Goal: Task Accomplishment & Management: Use online tool/utility

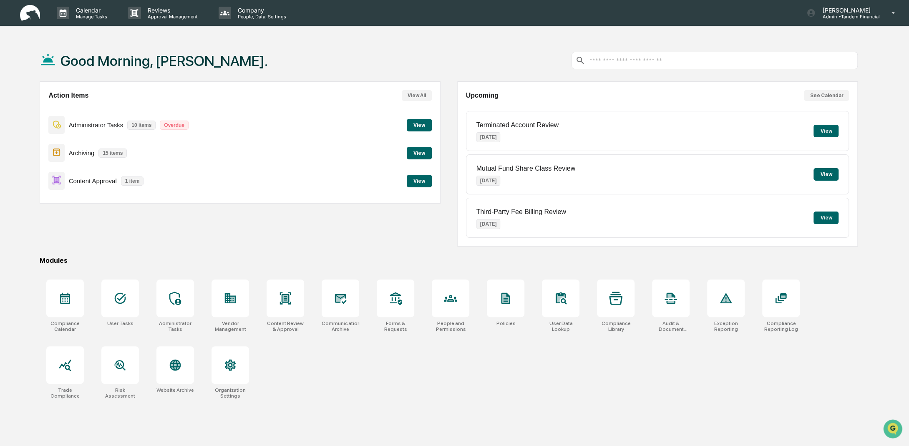
click at [418, 181] on button "View" at bounding box center [419, 181] width 25 height 13
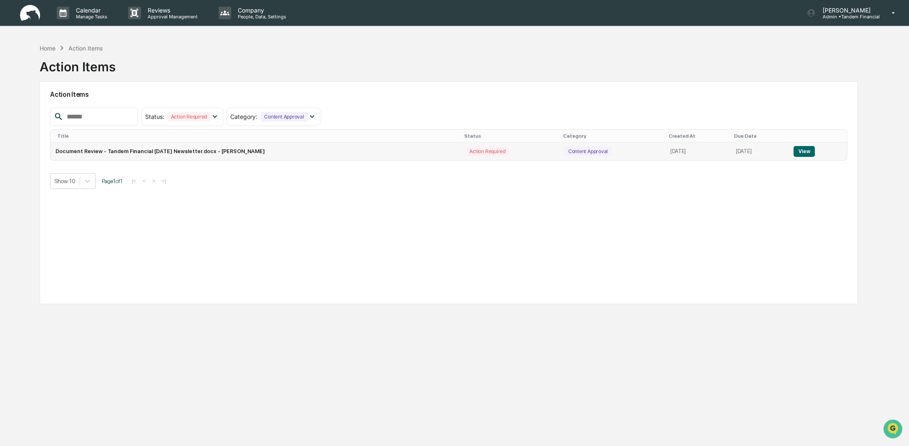
click at [807, 149] on button "View" at bounding box center [804, 151] width 21 height 11
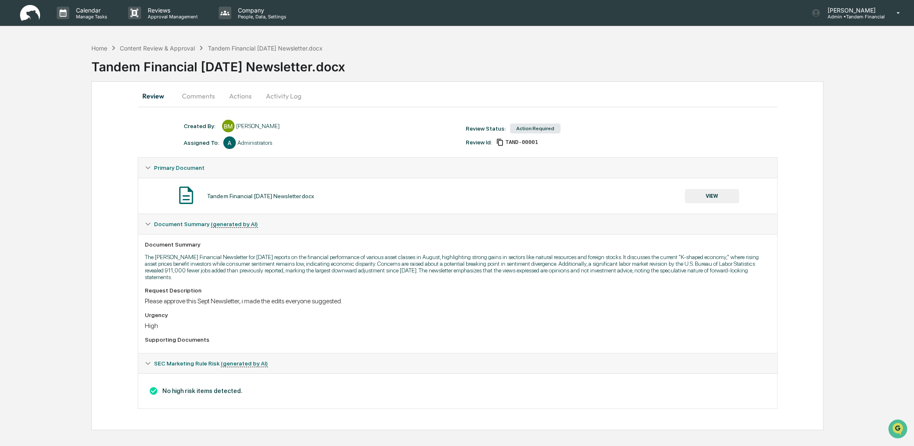
click at [235, 96] on button "Actions" at bounding box center [241, 96] width 38 height 20
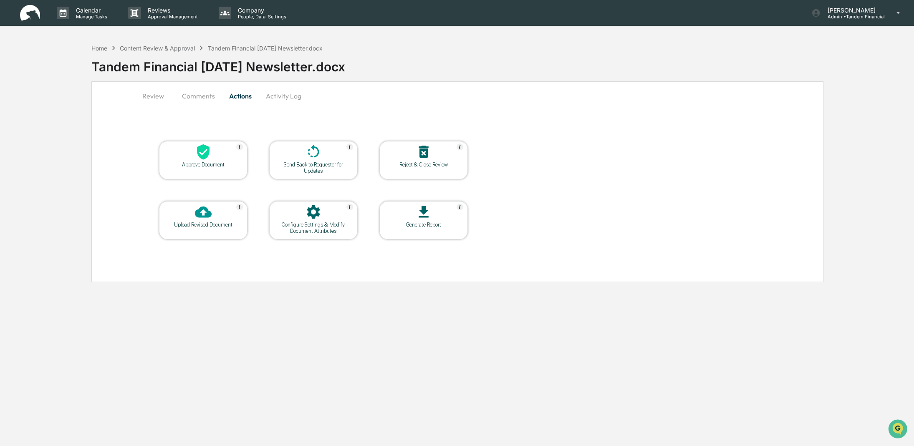
click at [208, 153] on icon at bounding box center [203, 151] width 13 height 15
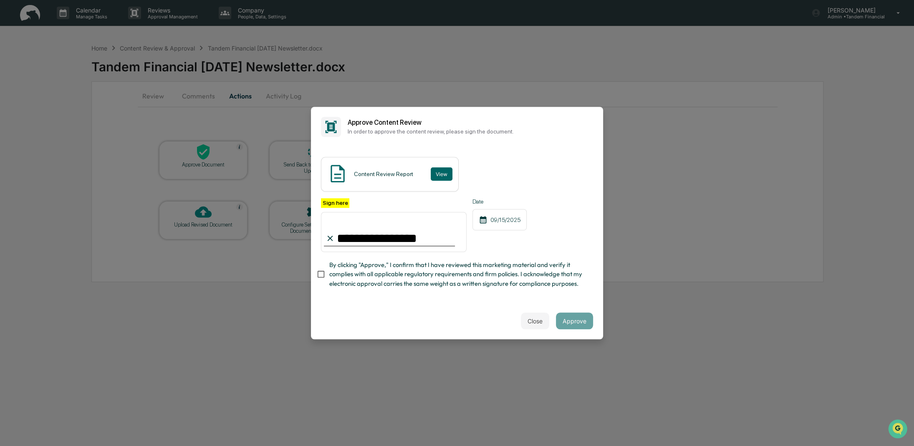
type input "**********"
click at [574, 322] on button "Approve" at bounding box center [574, 321] width 37 height 17
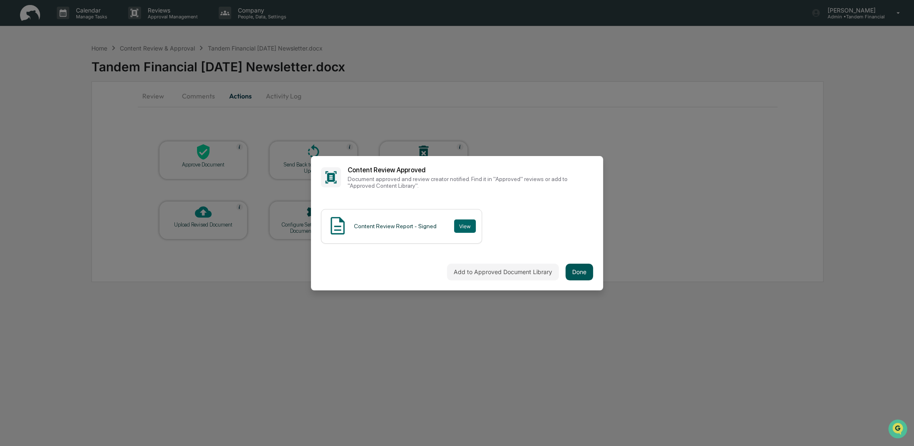
click at [590, 275] on button "Done" at bounding box center [579, 272] width 28 height 17
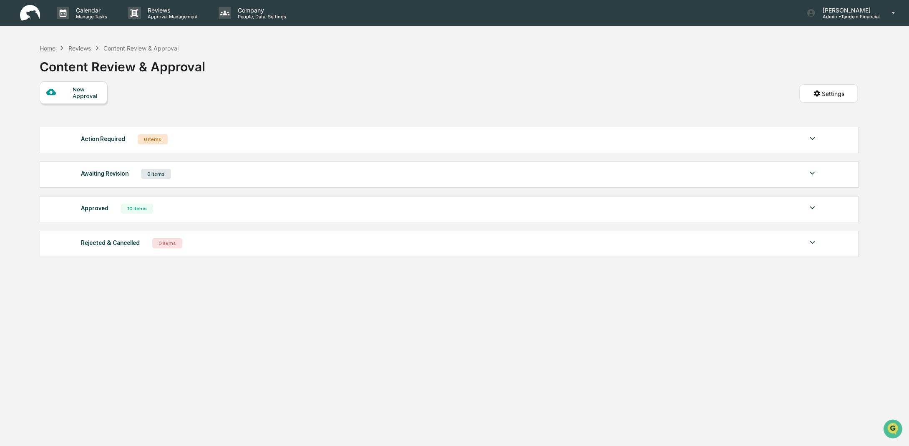
click at [51, 49] on div "Home" at bounding box center [48, 48] width 16 height 7
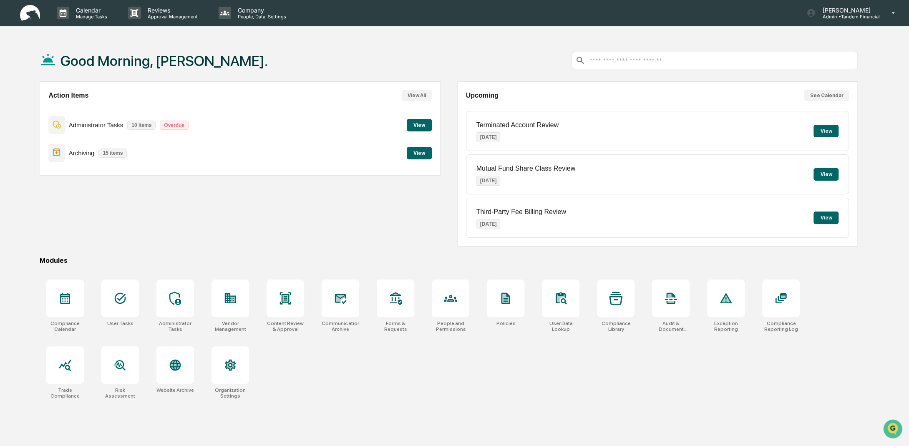
click at [424, 156] on button "View" at bounding box center [419, 153] width 25 height 13
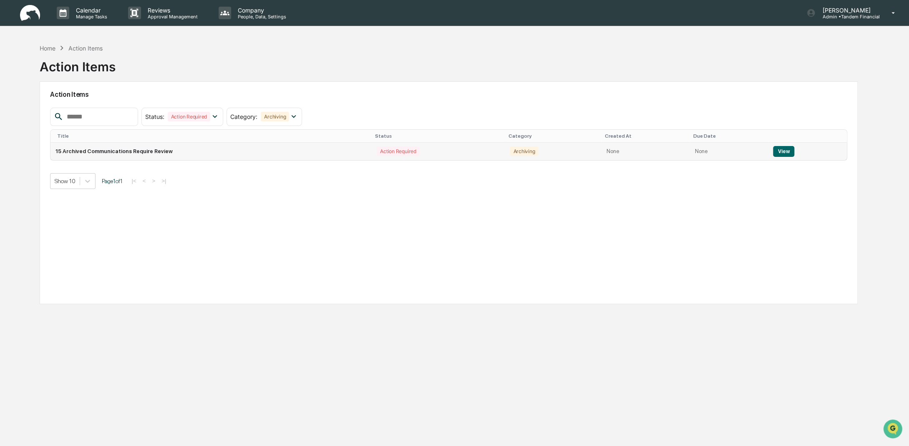
click at [784, 150] on button "View" at bounding box center [783, 151] width 21 height 11
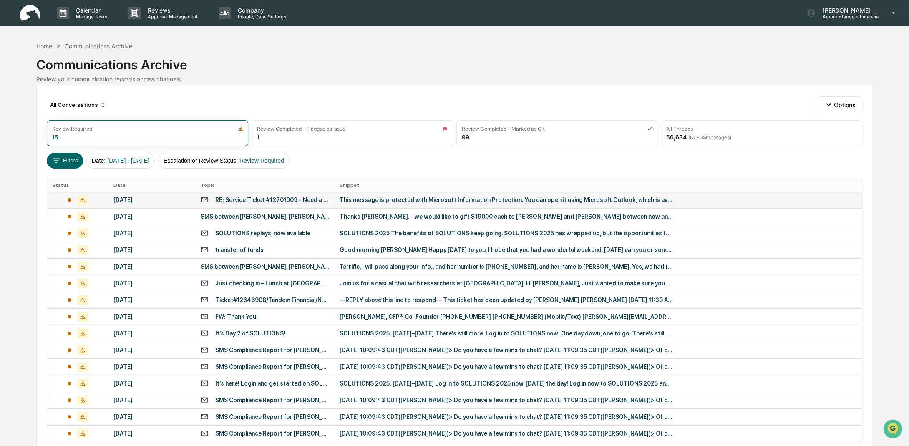
click at [379, 197] on div "This message is protected with Microsoft Information Protection. You can open i…" at bounding box center [507, 200] width 334 height 7
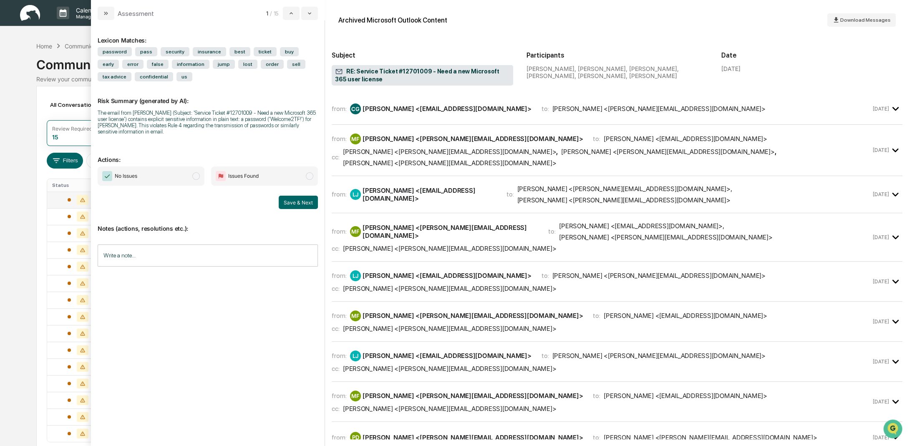
click at [194, 173] on span "modal" at bounding box center [196, 176] width 8 height 8
click at [293, 203] on button "Save & Next" at bounding box center [298, 202] width 39 height 13
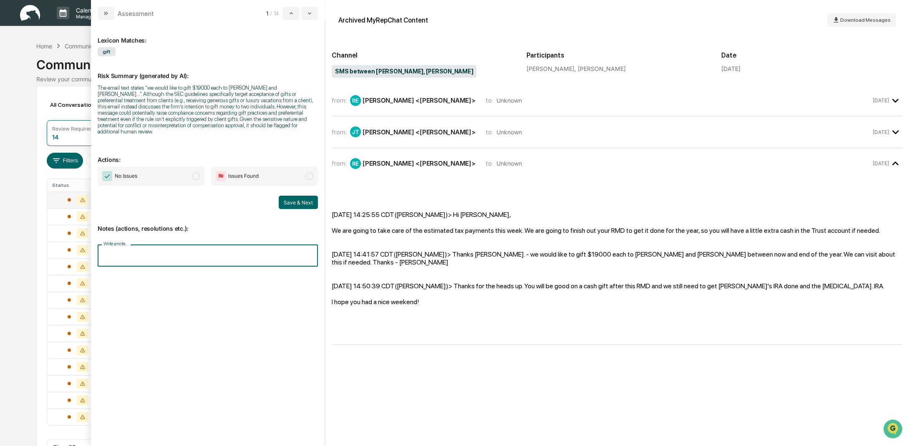
click at [139, 245] on input "Write a note..." at bounding box center [208, 256] width 220 height 22
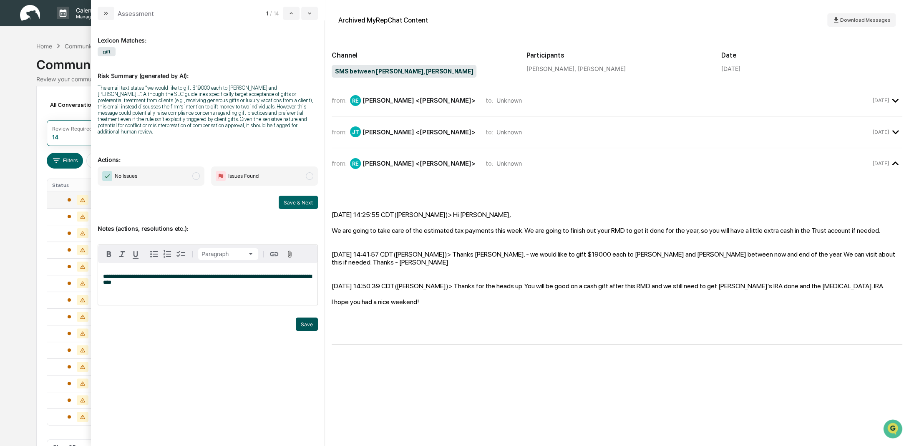
click at [309, 318] on button "Save" at bounding box center [307, 324] width 22 height 13
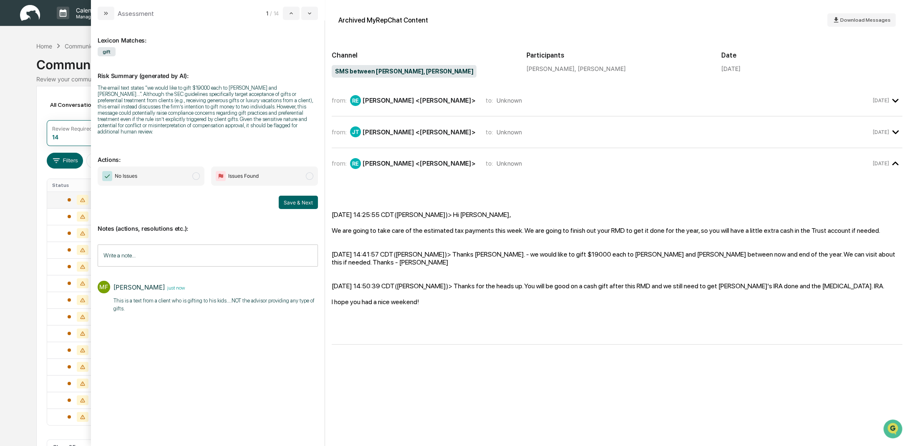
click at [197, 172] on span "modal" at bounding box center [196, 176] width 8 height 8
click at [293, 196] on button "Save & Next" at bounding box center [298, 202] width 39 height 13
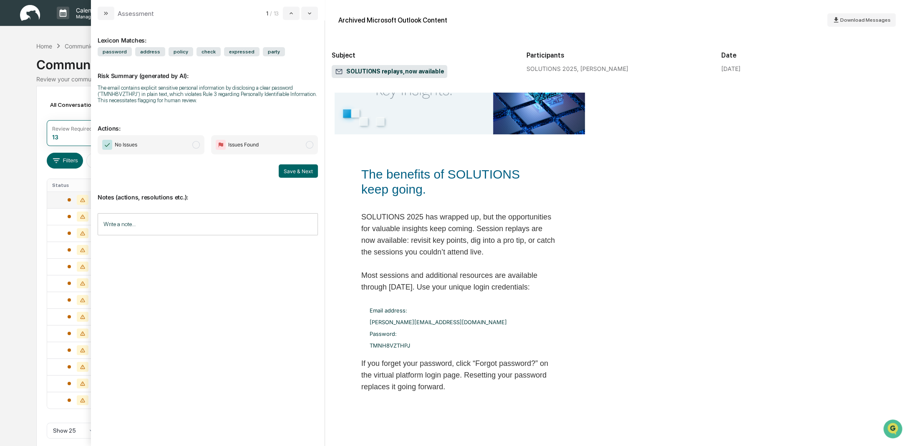
scroll to position [209, 0]
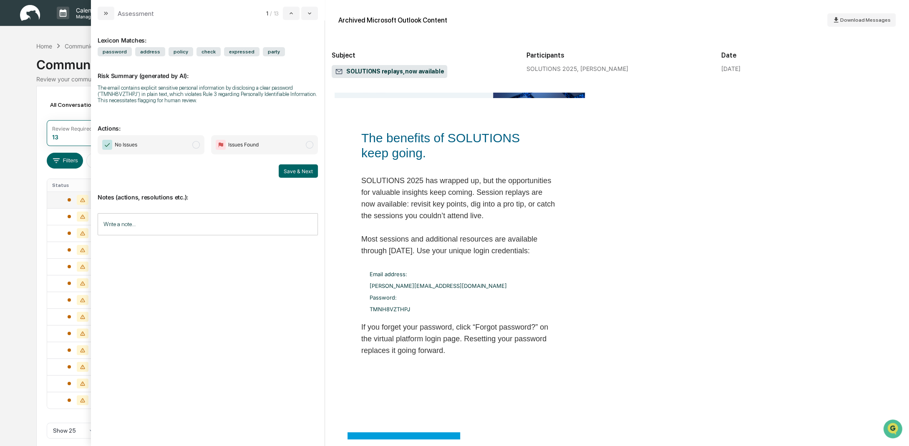
click at [126, 224] on input "Write a note..." at bounding box center [208, 224] width 220 height 22
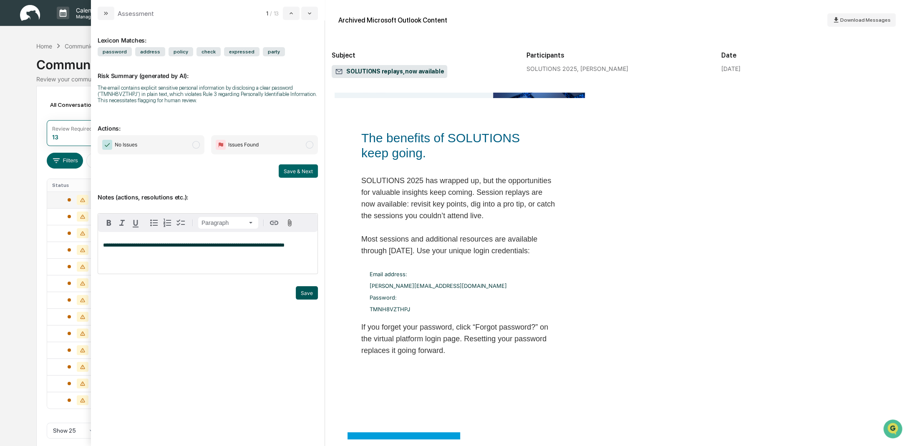
click at [303, 292] on button "Save" at bounding box center [307, 292] width 22 height 13
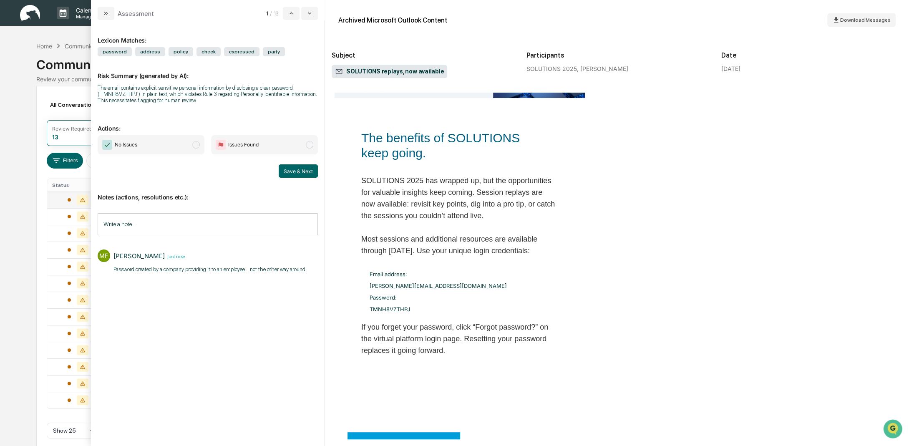
click at [195, 140] on span "No Issues" at bounding box center [151, 144] width 107 height 19
click at [299, 172] on button "Save & Next" at bounding box center [298, 170] width 39 height 13
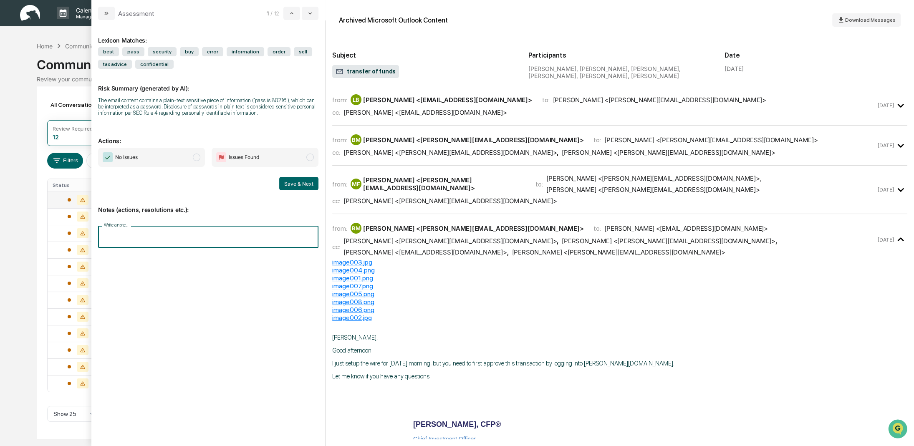
click at [110, 232] on input "Write a note..." at bounding box center [208, 237] width 220 height 22
click at [197, 158] on span "modal" at bounding box center [197, 158] width 8 height 8
click at [302, 182] on button "Save & Next" at bounding box center [298, 183] width 39 height 13
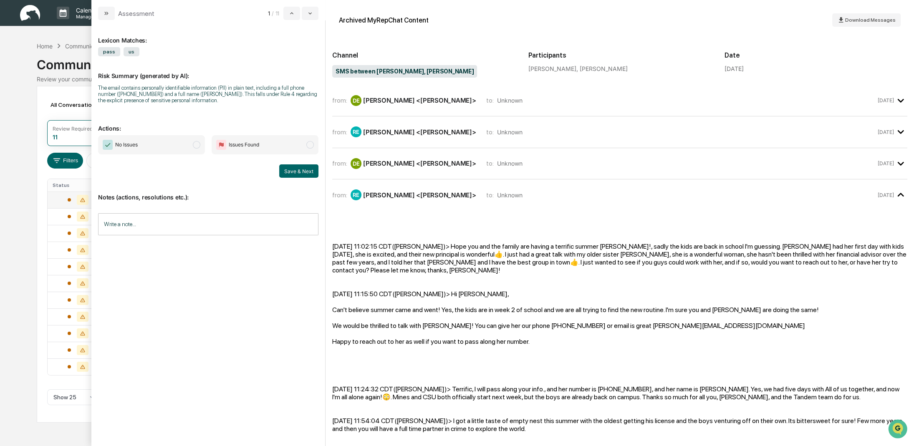
click at [122, 224] on input "Write a note..." at bounding box center [208, 224] width 220 height 22
click at [312, 291] on button "Save" at bounding box center [307, 292] width 22 height 13
click at [195, 144] on span "modal" at bounding box center [197, 145] width 8 height 8
click at [300, 173] on button "Save & Next" at bounding box center [298, 170] width 39 height 13
